Goal: Information Seeking & Learning: Learn about a topic

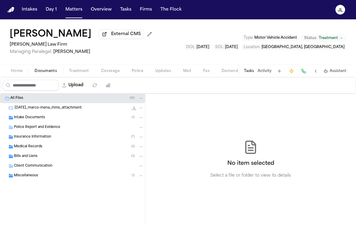
click at [17, 73] on span "Home" at bounding box center [17, 71] width 12 height 5
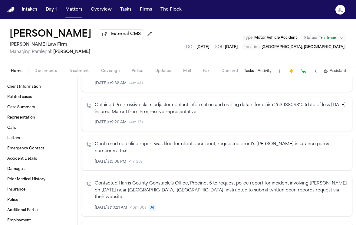
scroll to position [257, 0]
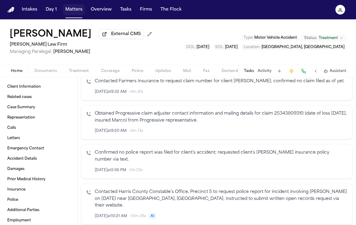
click at [73, 12] on button "Matters" at bounding box center [74, 9] width 22 height 11
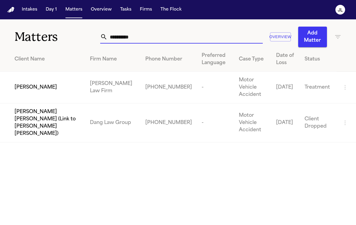
drag, startPoint x: 139, startPoint y: 38, endPoint x: 96, endPoint y: 37, distance: 43.3
click at [96, 37] on div "**********" at bounding box center [178, 33] width 356 height 28
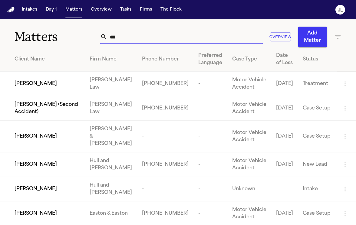
type input "****"
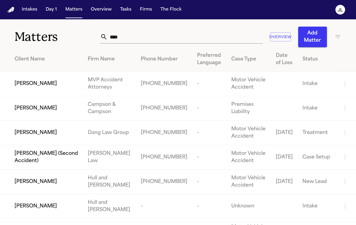
click at [125, 43] on input "****" at bounding box center [184, 36] width 155 height 13
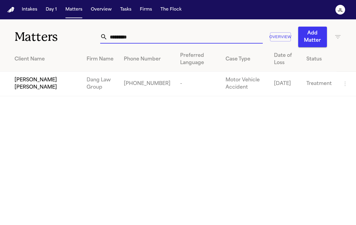
type input "*********"
click at [24, 89] on span "[PERSON_NAME] [PERSON_NAME]" at bounding box center [46, 84] width 62 height 15
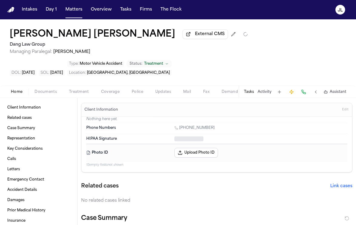
type textarea "*"
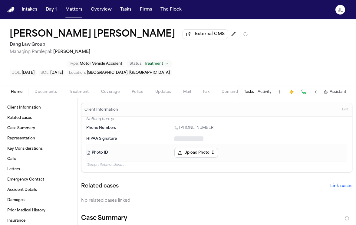
type textarea "*"
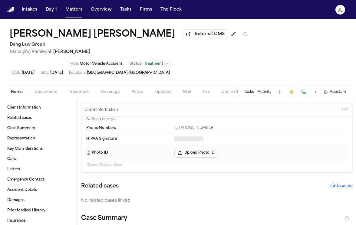
type textarea "*"
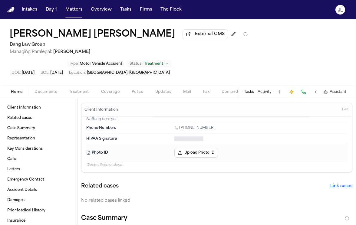
type textarea "*"
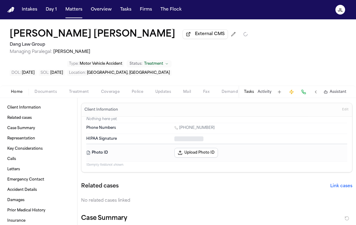
type textarea "*"
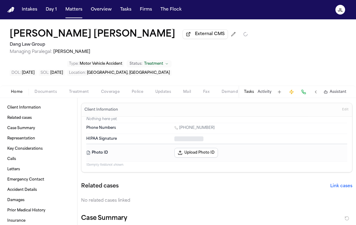
type textarea "*"
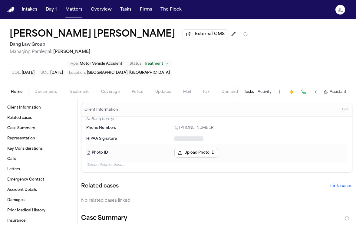
type textarea "*"
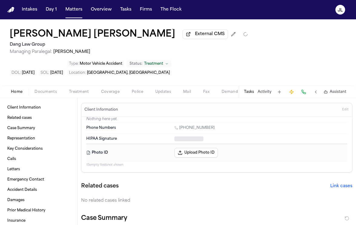
type textarea "*"
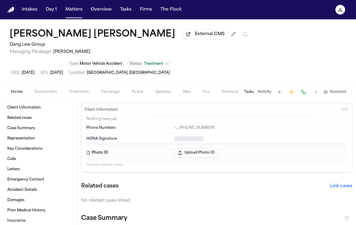
type textarea "*"
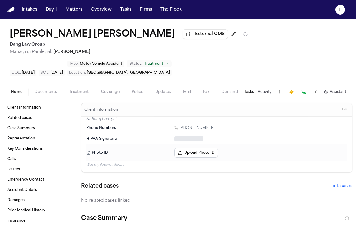
type textarea "*"
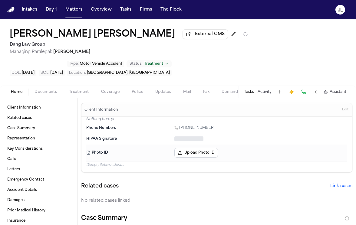
type textarea "*"
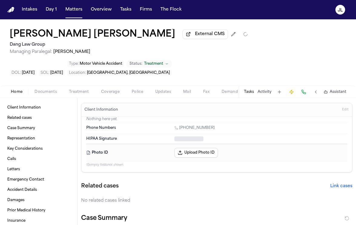
type textarea "*"
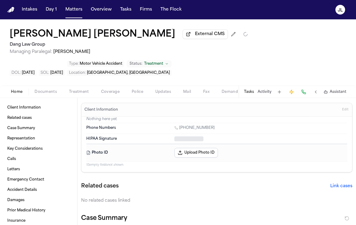
type textarea "*"
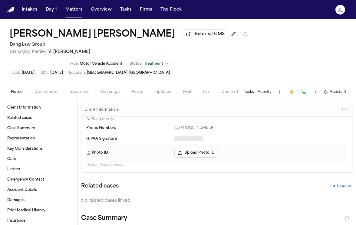
type textarea "*"
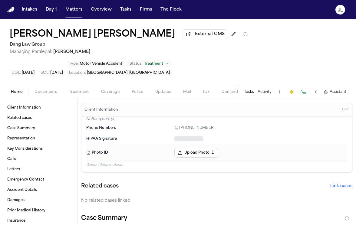
type textarea "*"
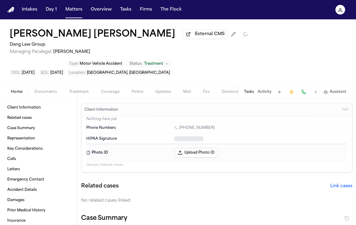
type textarea "*"
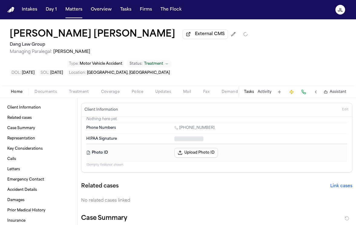
type textarea "*"
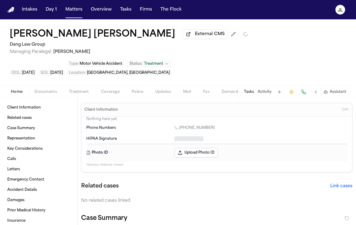
type textarea "*"
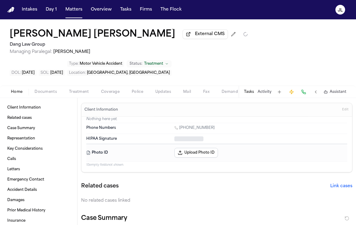
type textarea "*"
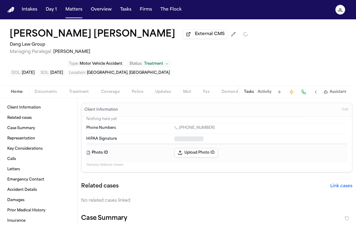
type textarea "*"
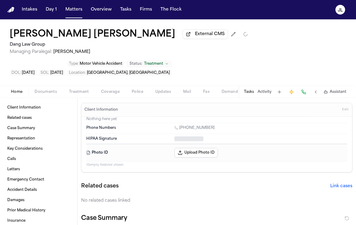
type textarea "*"
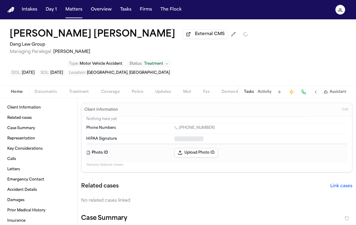
type textarea "*"
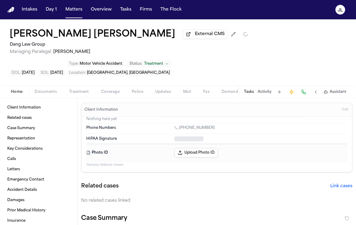
type textarea "*"
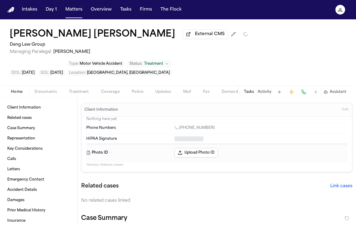
type textarea "*"
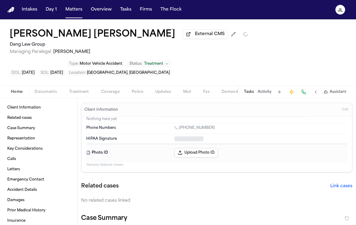
type textarea "*"
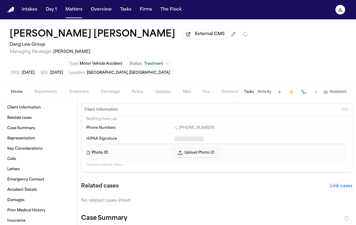
type textarea "*"
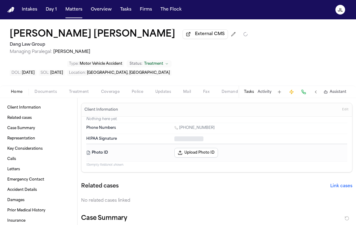
type textarea "*"
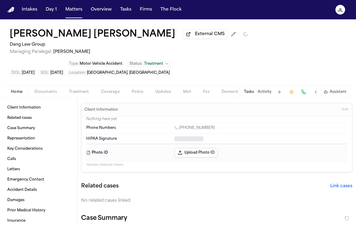
type textarea "*"
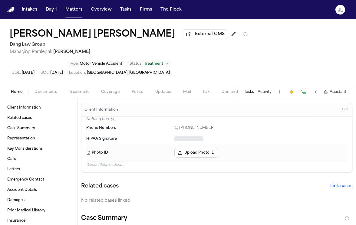
type textarea "*"
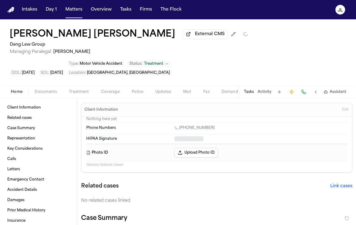
type textarea "*"
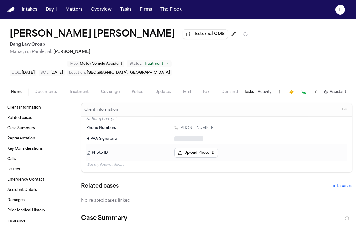
type textarea "*"
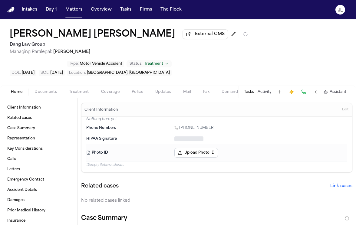
type textarea "*"
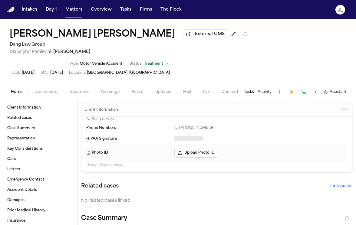
type textarea "*"
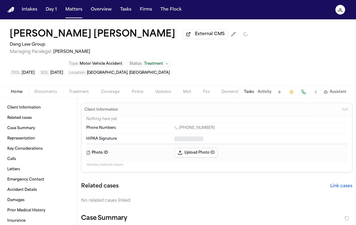
type textarea "*"
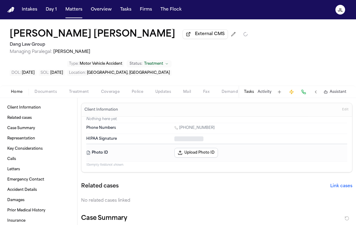
type textarea "*"
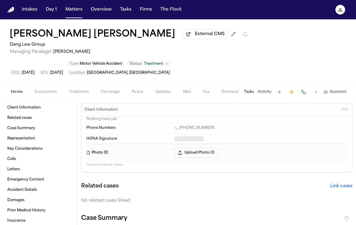
type textarea "*"
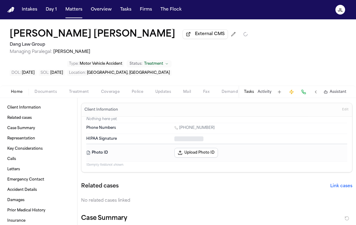
type textarea "*"
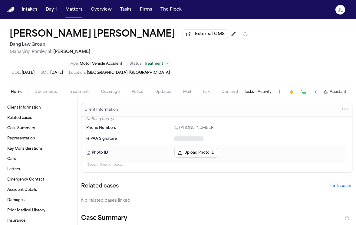
type textarea "*"
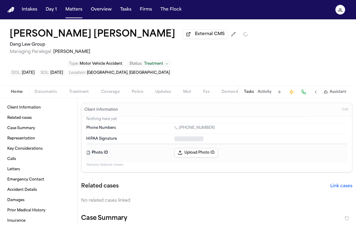
type textarea "*"
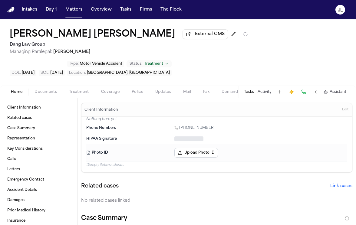
type textarea "*"
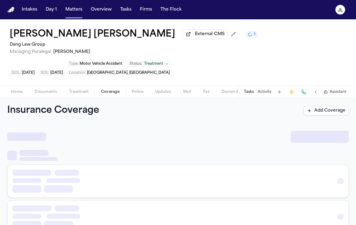
click at [108, 90] on span "Coverage" at bounding box center [110, 92] width 18 height 5
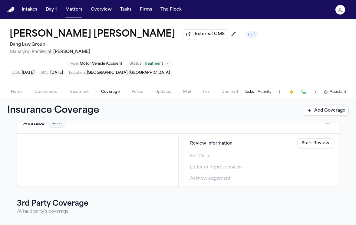
scroll to position [64, 0]
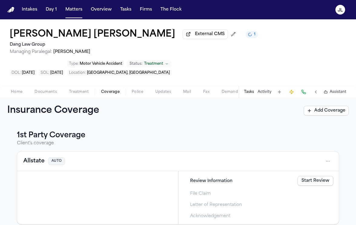
click at [104, 90] on span "Coverage" at bounding box center [110, 92] width 18 height 5
click at [36, 157] on button "Allstate" at bounding box center [33, 161] width 21 height 8
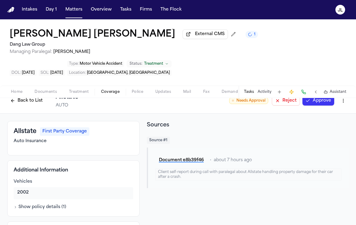
scroll to position [2, 0]
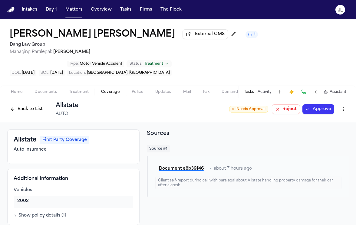
click at [31, 104] on button "Back to List" at bounding box center [26, 109] width 38 height 10
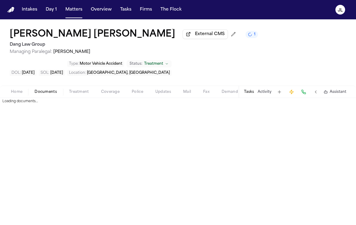
click at [38, 90] on span "Documents" at bounding box center [46, 92] width 22 height 5
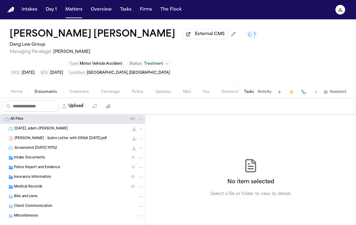
click at [30, 175] on span "Insurance Information" at bounding box center [32, 177] width 37 height 5
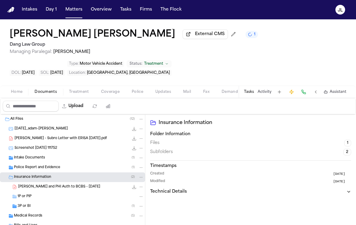
click at [25, 204] on div "3P or BI ( 1 )" at bounding box center [81, 206] width 126 height 5
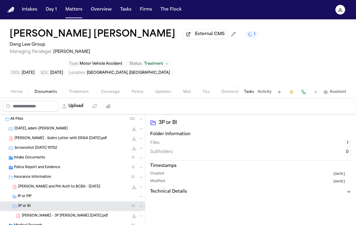
click at [29, 214] on span "[PERSON_NAME] - 3P [PERSON_NAME] [DATE].pdf" at bounding box center [65, 216] width 86 height 5
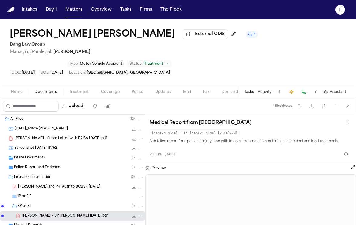
click at [43, 185] on span "[PERSON_NAME] and PHI Auth to BCBS - [DATE]" at bounding box center [59, 187] width 82 height 5
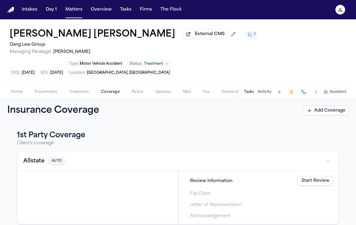
click at [106, 90] on span "Coverage" at bounding box center [110, 92] width 18 height 5
click at [45, 90] on span "Documents" at bounding box center [46, 92] width 22 height 5
click at [110, 90] on span "Coverage" at bounding box center [110, 92] width 18 height 5
click at [17, 90] on span "Home" at bounding box center [17, 92] width 12 height 5
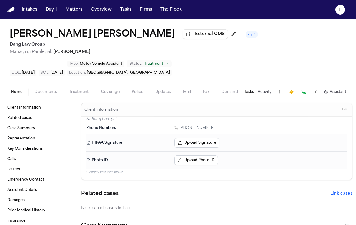
click at [105, 90] on span "Coverage" at bounding box center [110, 92] width 18 height 5
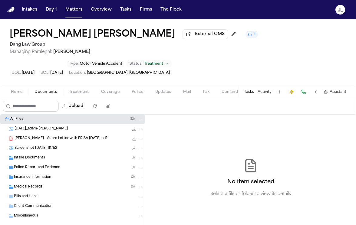
click at [48, 90] on span "Documents" at bounding box center [46, 92] width 22 height 5
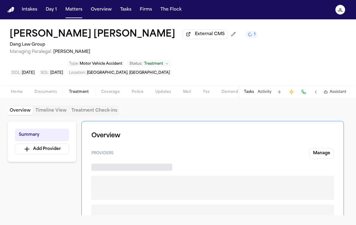
click at [77, 90] on span "Treatment" at bounding box center [79, 92] width 20 height 5
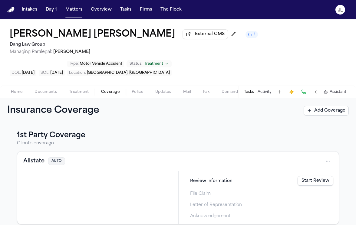
click at [110, 90] on span "Coverage" at bounding box center [110, 92] width 18 height 5
click at [129, 88] on button "Police" at bounding box center [138, 91] width 24 height 7
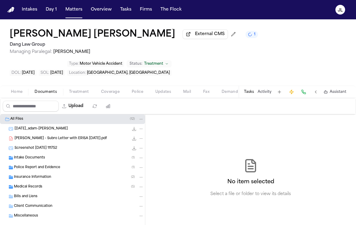
click at [45, 90] on span "Documents" at bounding box center [46, 92] width 22 height 5
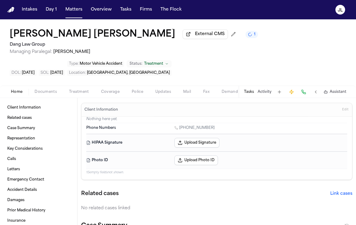
click at [12, 90] on span "Home" at bounding box center [17, 92] width 12 height 5
drag, startPoint x: 210, startPoint y: 110, endPoint x: 182, endPoint y: 108, distance: 28.2
click at [182, 126] on div "[PHONE_NUMBER]" at bounding box center [260, 129] width 173 height 6
copy link "[PHONE_NUMBER]"
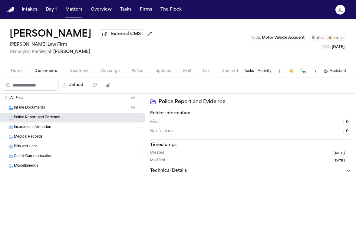
click at [112, 72] on span "Coverage" at bounding box center [110, 71] width 18 height 5
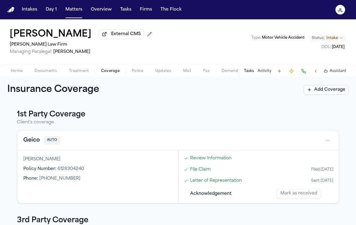
click at [80, 73] on span "Treatment" at bounding box center [79, 71] width 20 height 5
click at [110, 74] on span "Coverage" at bounding box center [110, 71] width 18 height 5
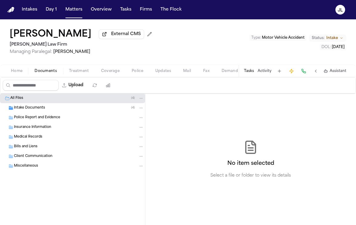
click at [44, 70] on span "Documents" at bounding box center [46, 71] width 22 height 5
